Goal: Check status: Check status

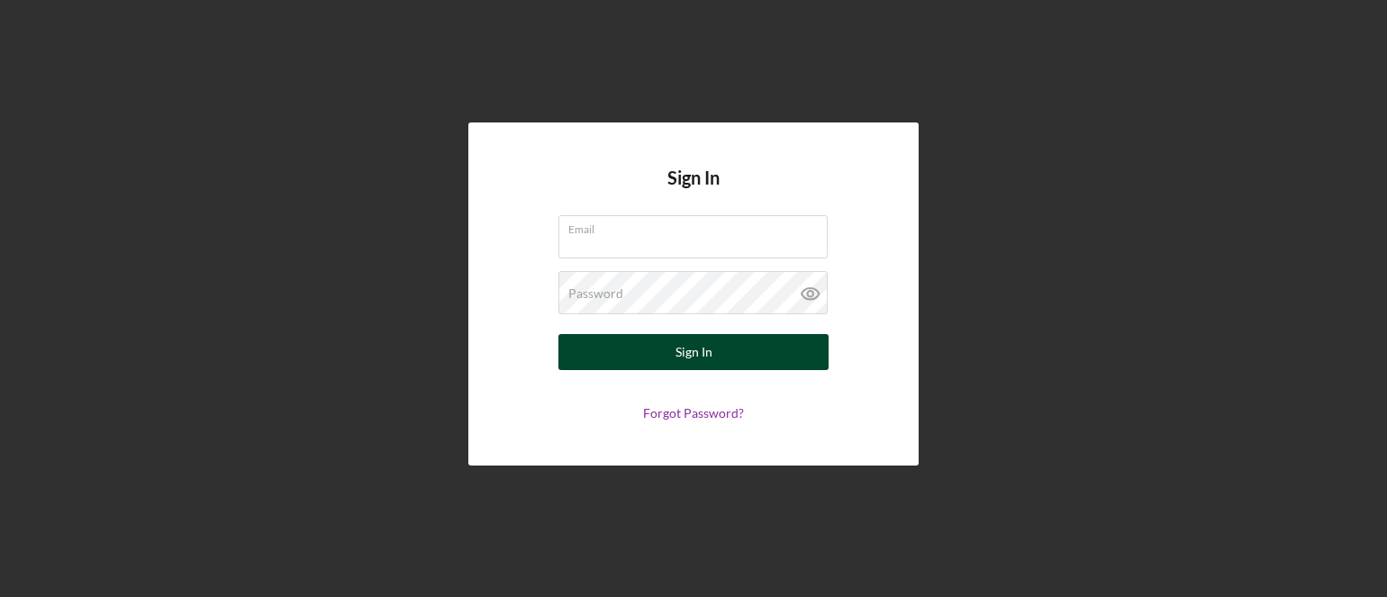
type input "[EMAIL_ADDRESS][DOMAIN_NAME]"
click at [604, 363] on button "Sign In" at bounding box center [693, 352] width 270 height 36
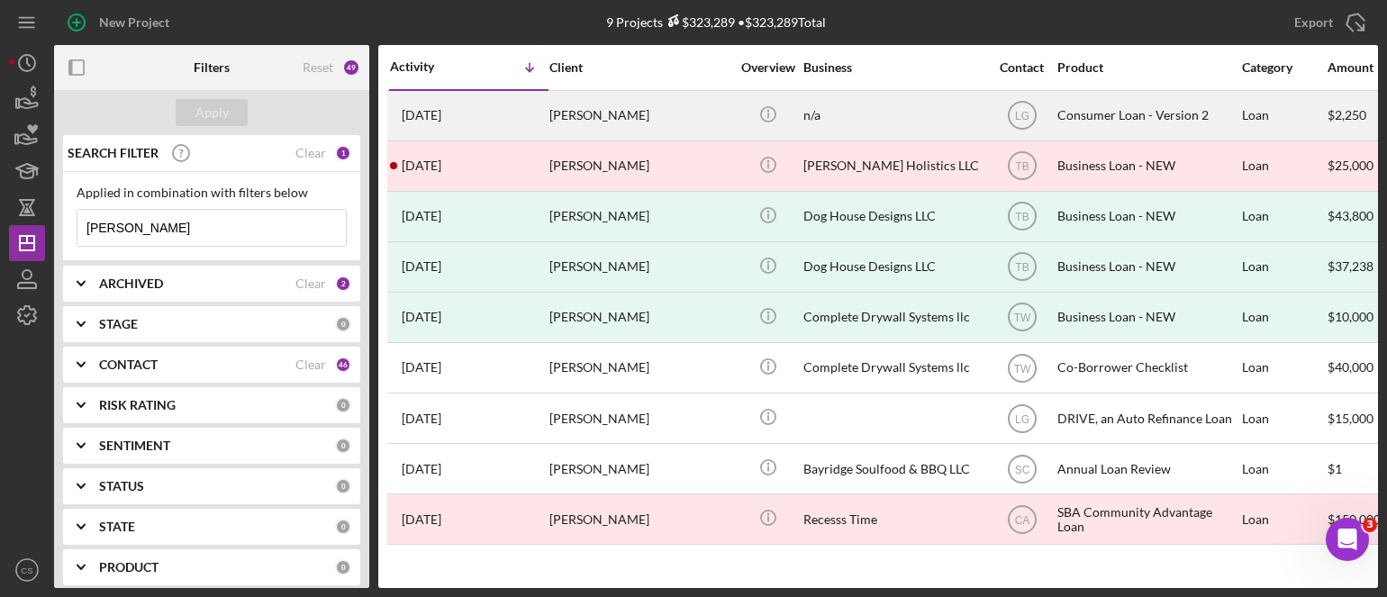
click at [431, 113] on time "[DATE]" at bounding box center [422, 115] width 40 height 14
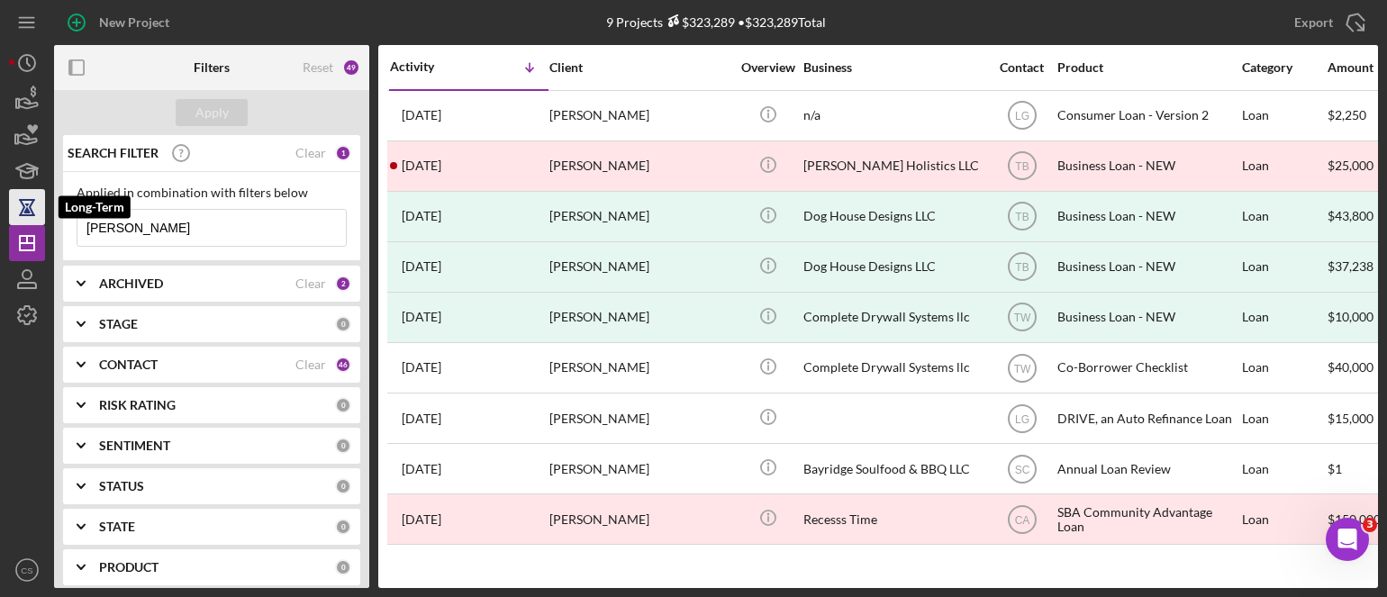
drag, startPoint x: 144, startPoint y: 225, endPoint x: 10, endPoint y: 191, distance: 138.5
click at [10, 191] on div "New Project 9 Projects $323,289 • $323,289 Total [PERSON_NAME] Export Icon/Expo…" at bounding box center [693, 294] width 1369 height 588
type input "[PERSON_NAME]"
click at [226, 113] on div "Apply" at bounding box center [211, 112] width 33 height 27
